Goal: Information Seeking & Learning: Learn about a topic

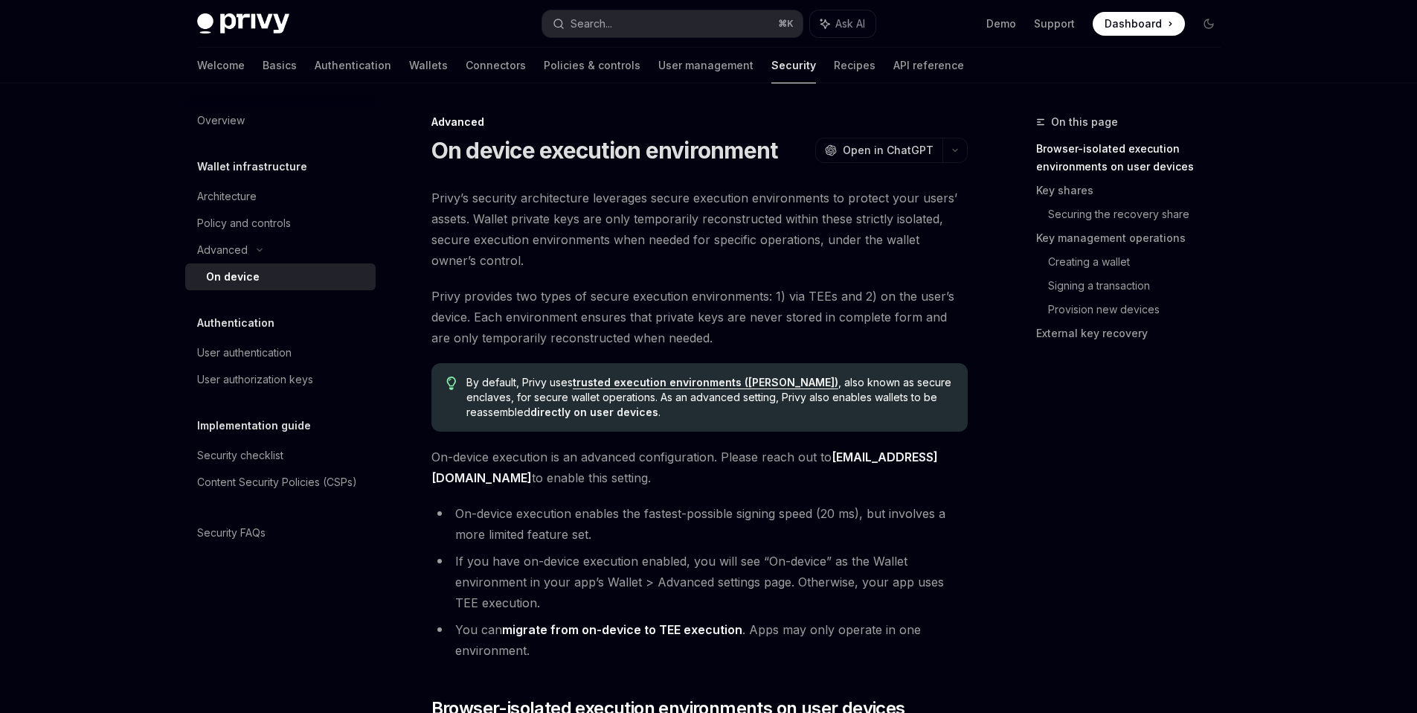
type textarea "*"
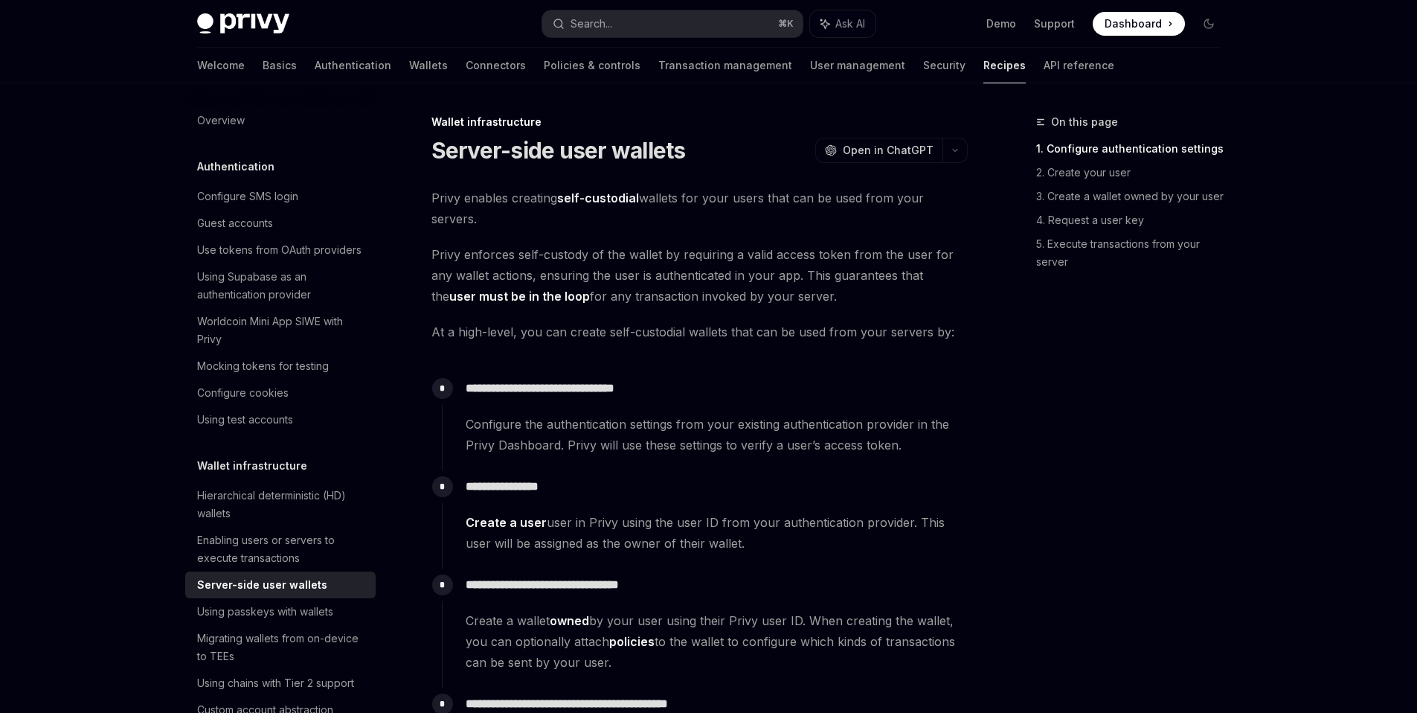
type textarea "*"
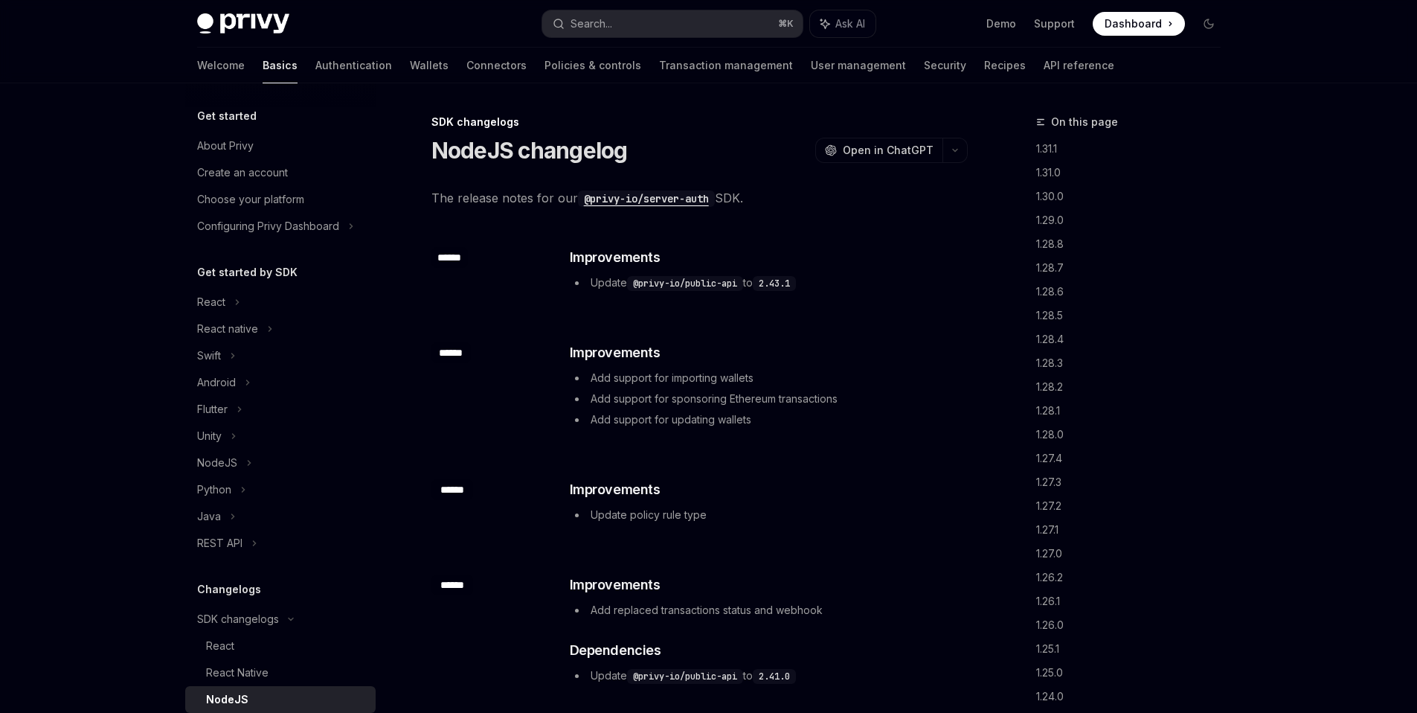
type textarea "*"
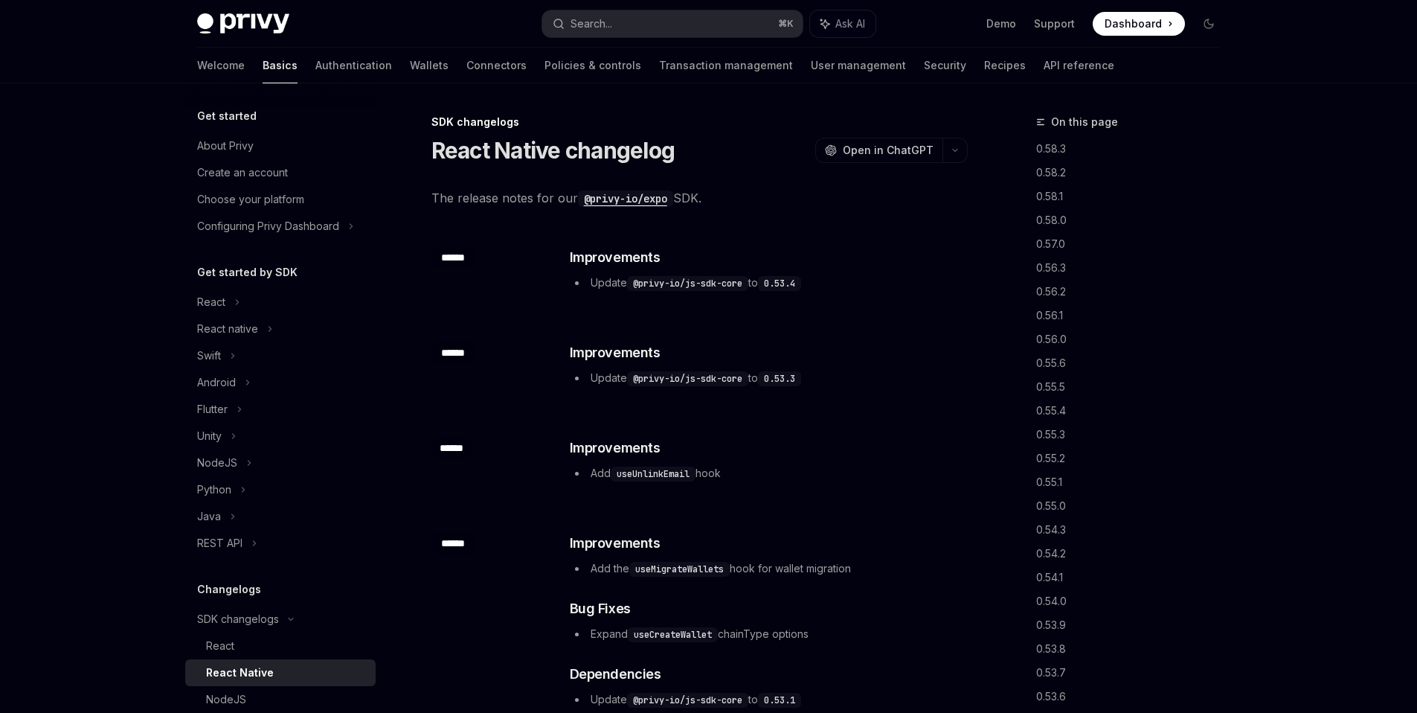
click at [650, 193] on code "@privy-io/expo" at bounding box center [625, 198] width 95 height 16
click at [717, 281] on code "@privy-io/js-sdk-core" at bounding box center [687, 283] width 121 height 15
click at [610, 376] on li "Update @privy-io/js-sdk-core to 0.53.3" at bounding box center [768, 378] width 397 height 18
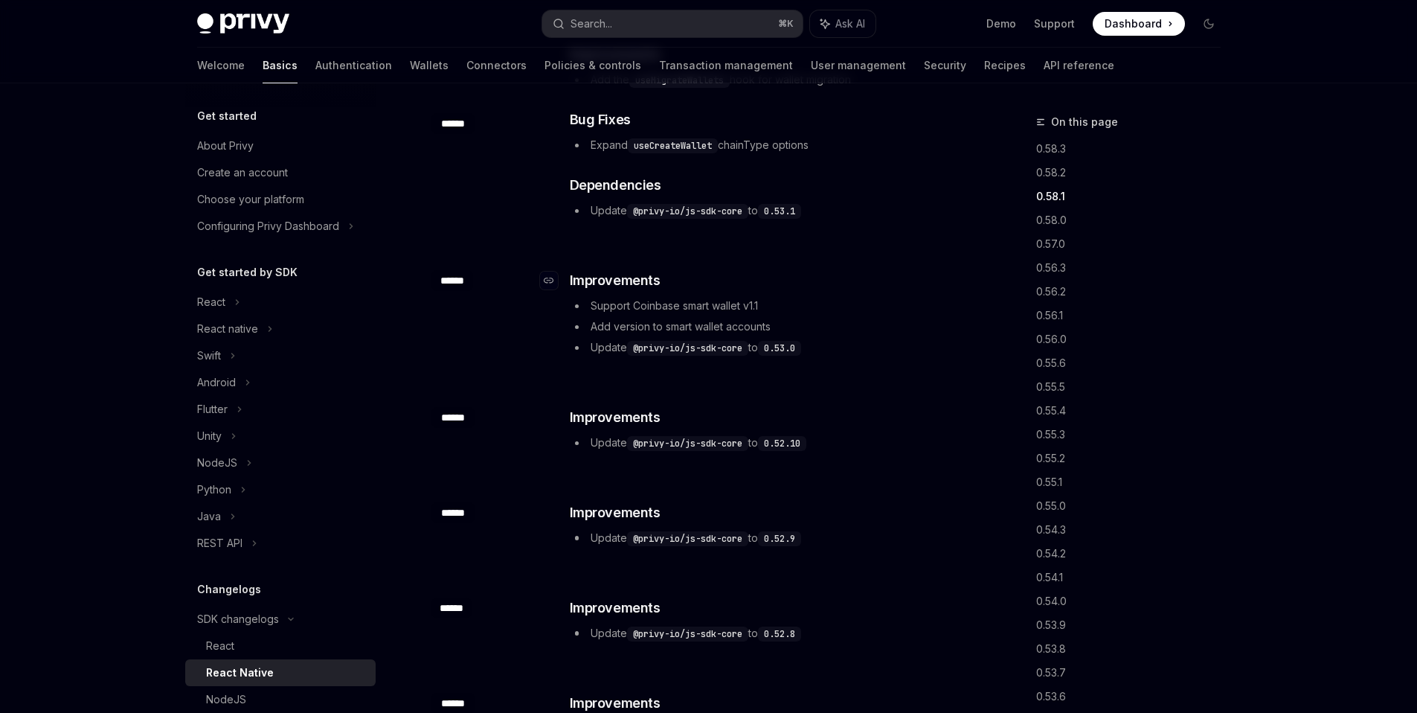
scroll to position [612, 0]
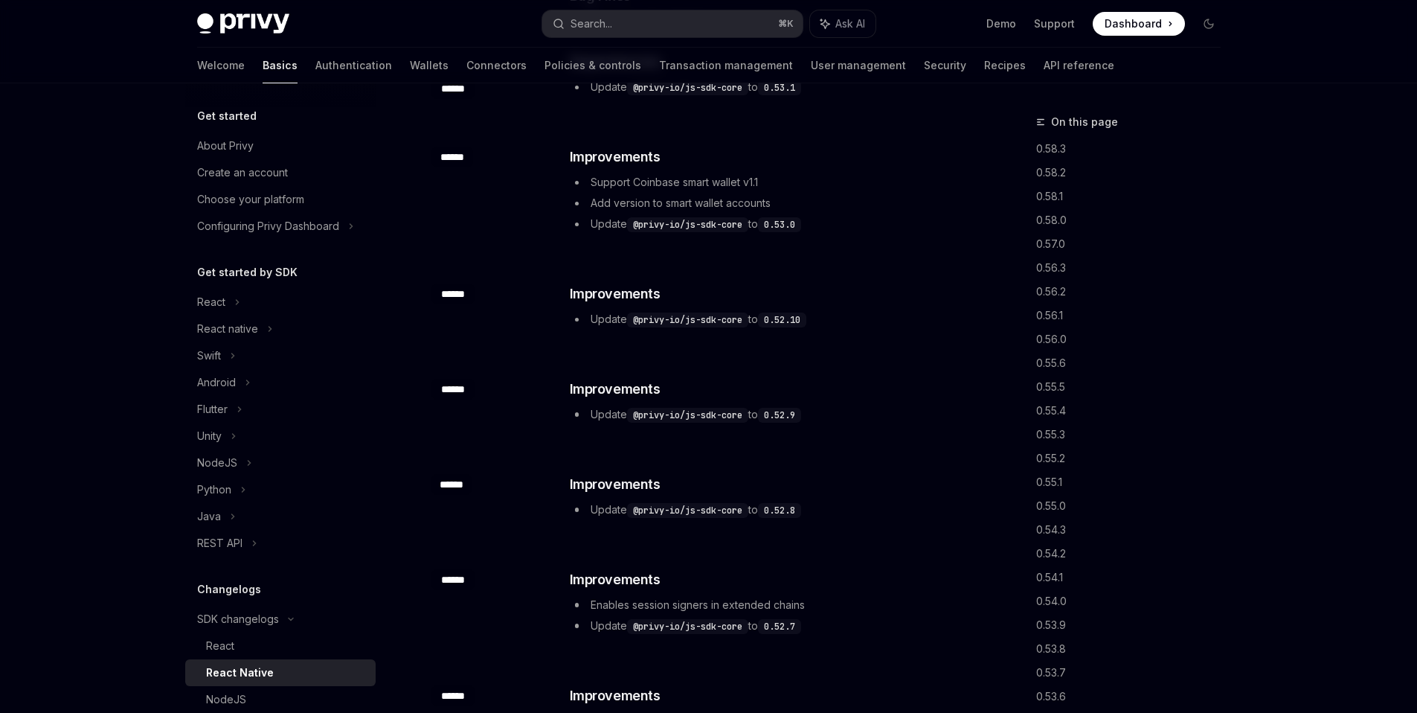
type textarea "*"
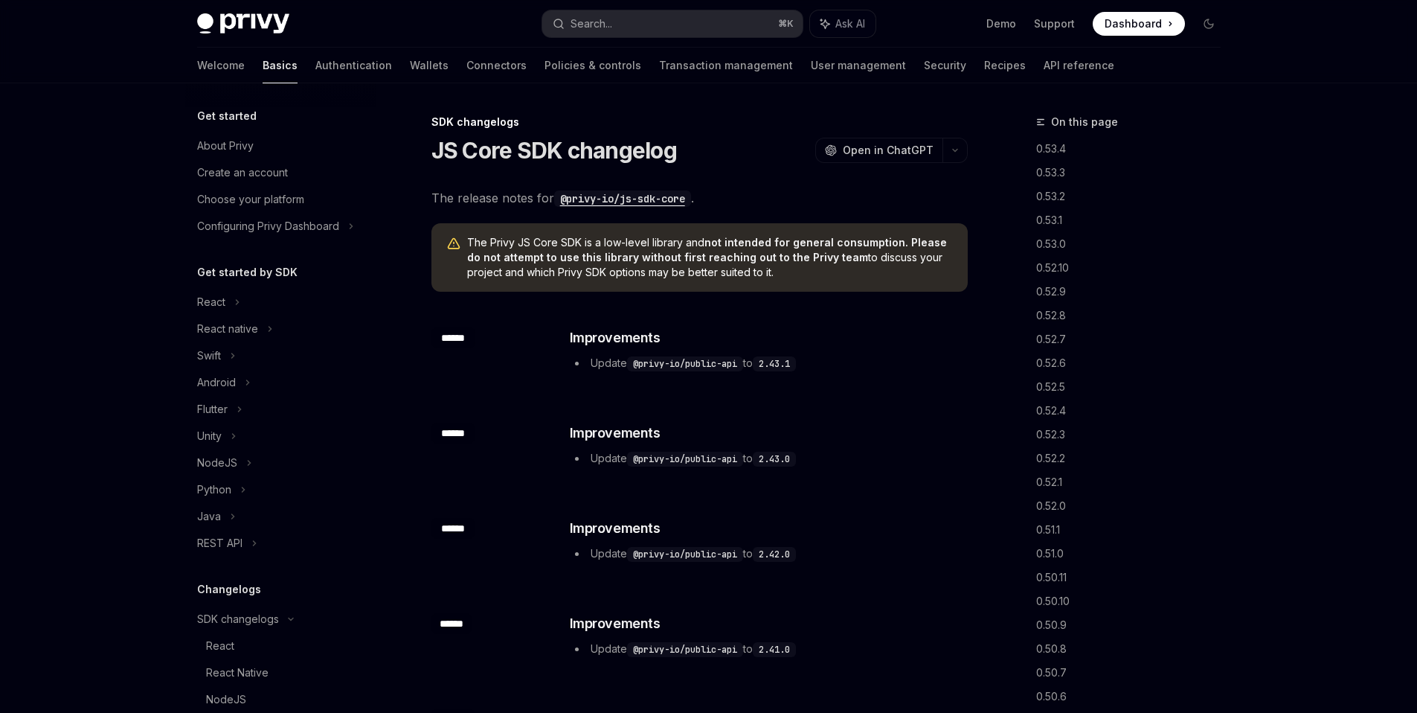
scroll to position [347, 0]
